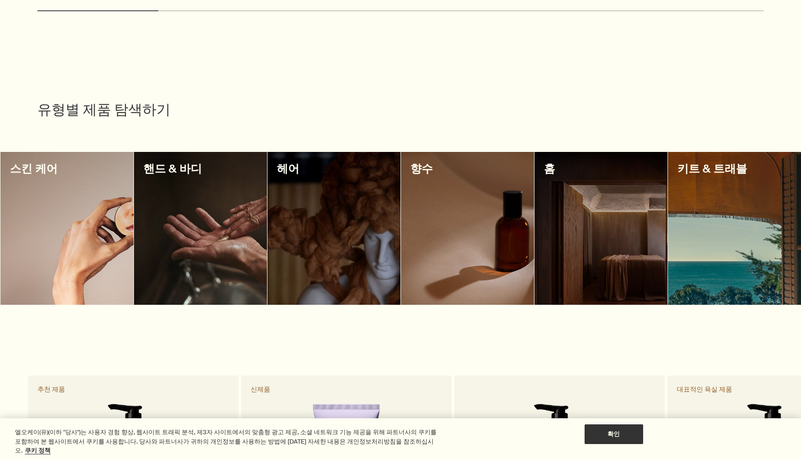
scroll to position [717, 0]
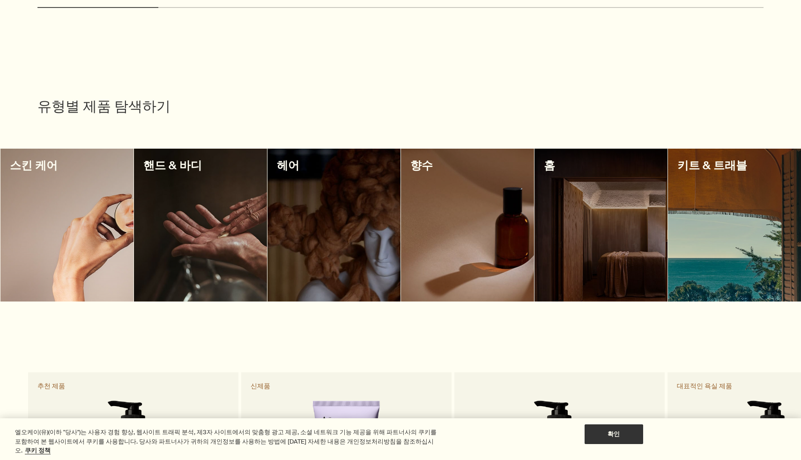
click at [469, 216] on div at bounding box center [467, 225] width 133 height 153
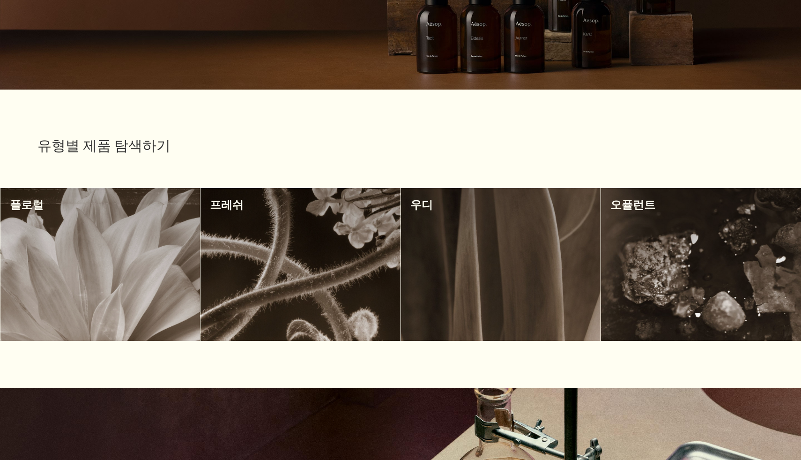
scroll to position [217, 0]
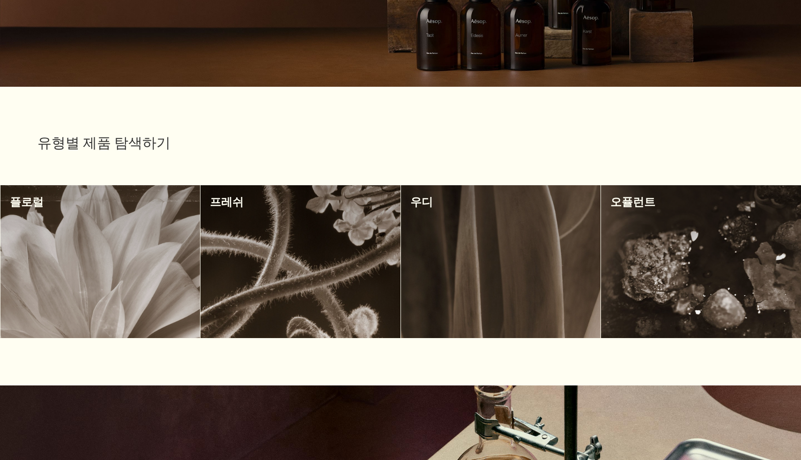
click at [535, 221] on div at bounding box center [501, 261] width 200 height 153
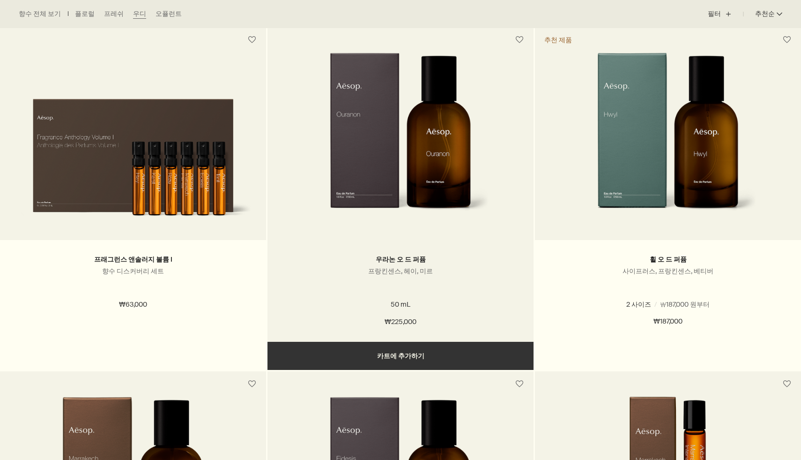
click at [410, 161] on img at bounding box center [401, 138] width 178 height 173
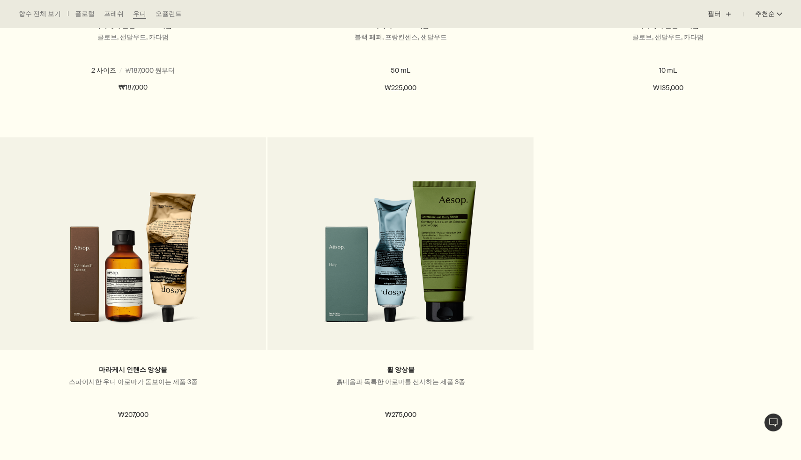
scroll to position [880, 0]
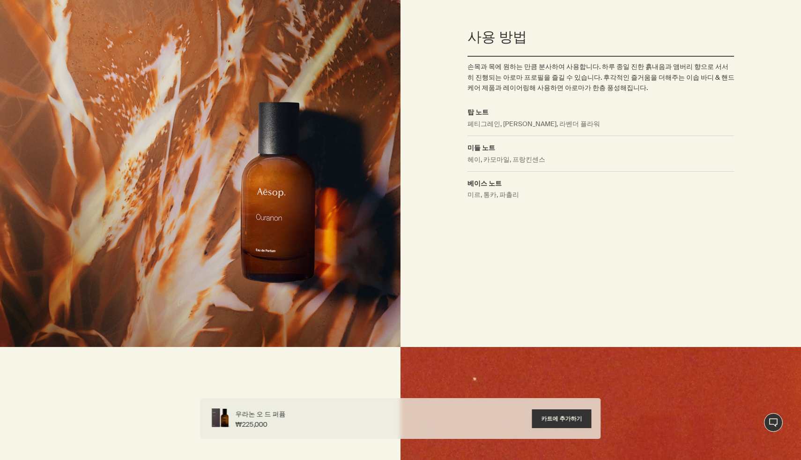
scroll to position [723, 0]
